Goal: Navigation & Orientation: Find specific page/section

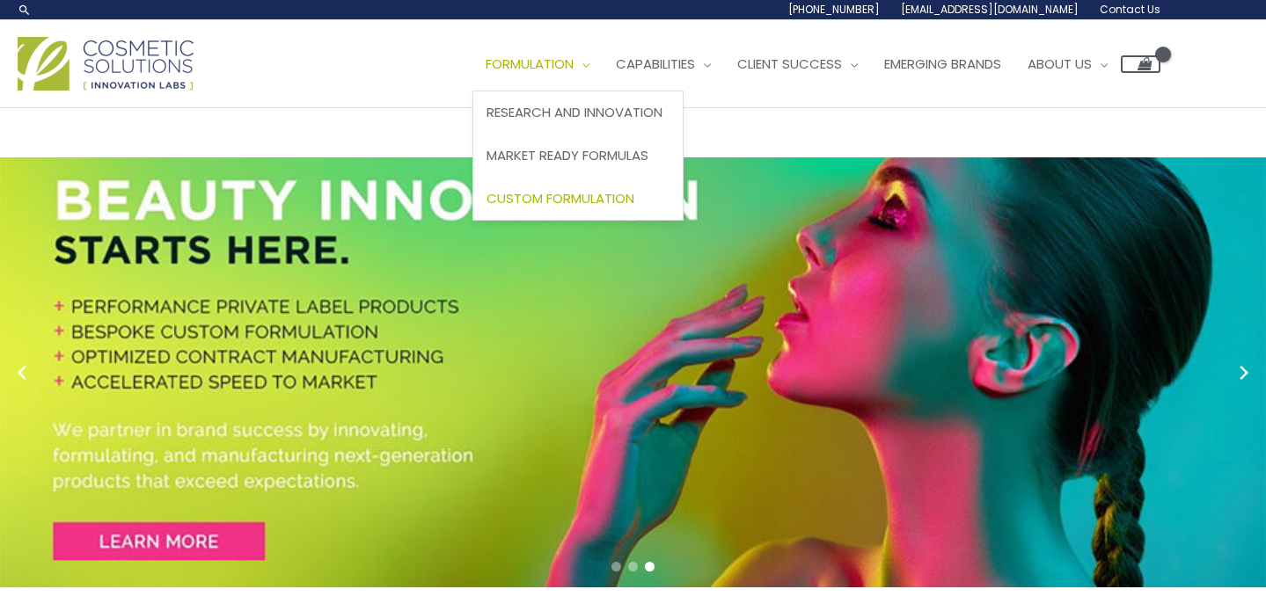
click at [611, 197] on span "Custom Formulation" at bounding box center [560, 198] width 148 height 18
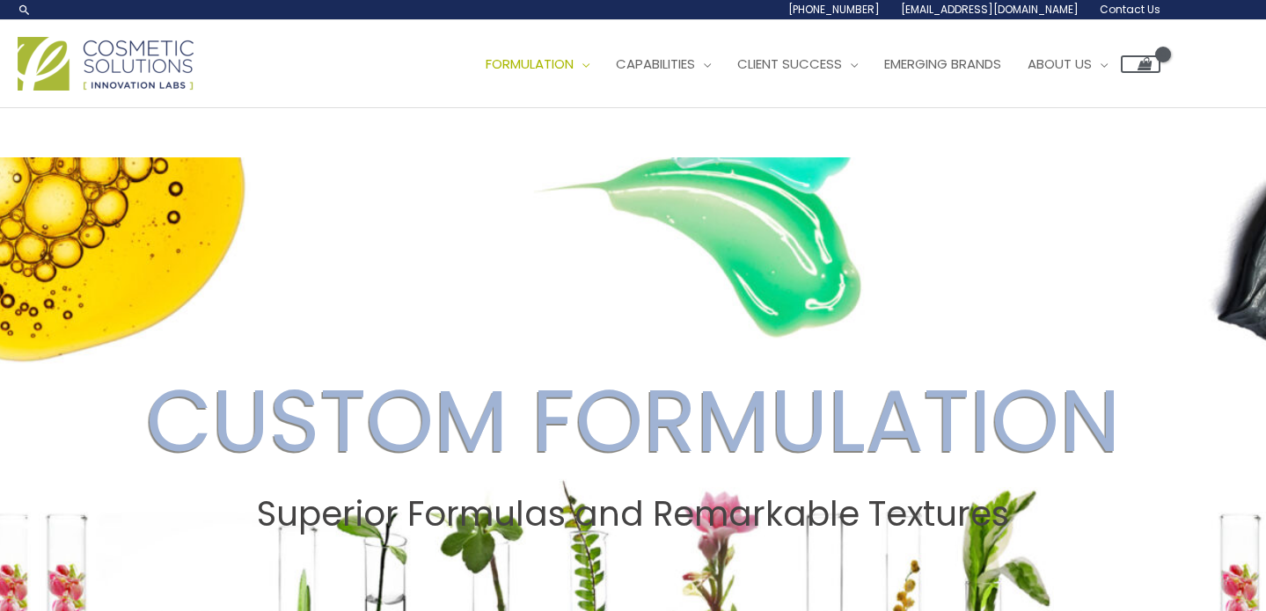
click at [189, 77] on img at bounding box center [106, 64] width 176 height 54
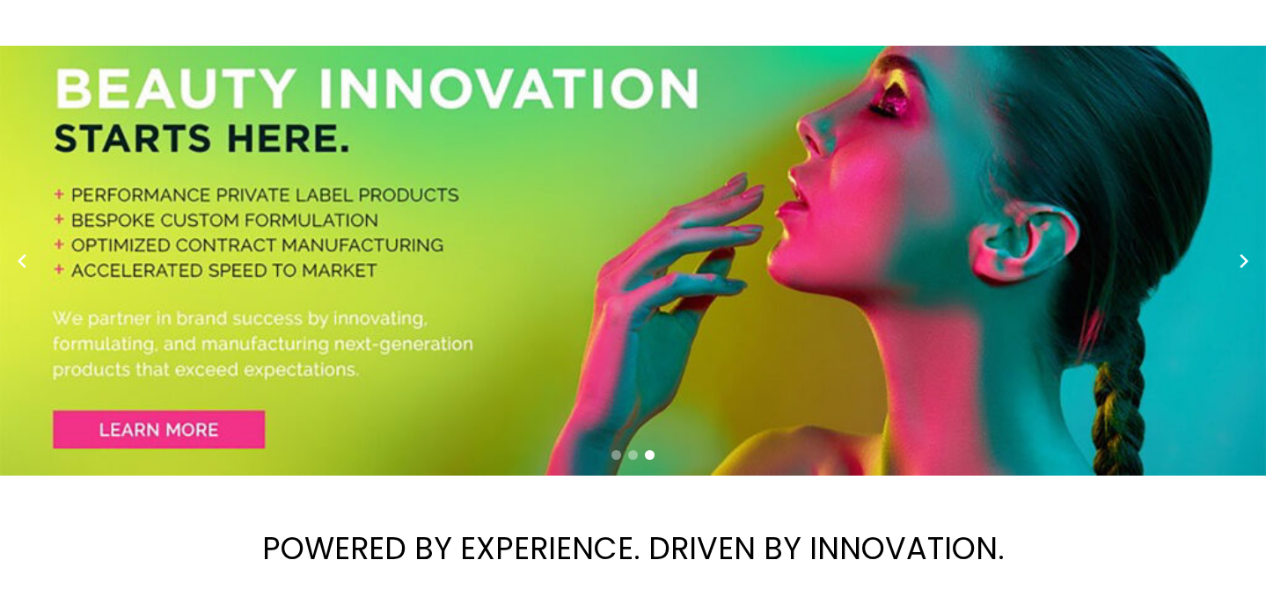
scroll to position [122, 0]
